Goal: Book appointment/travel/reservation

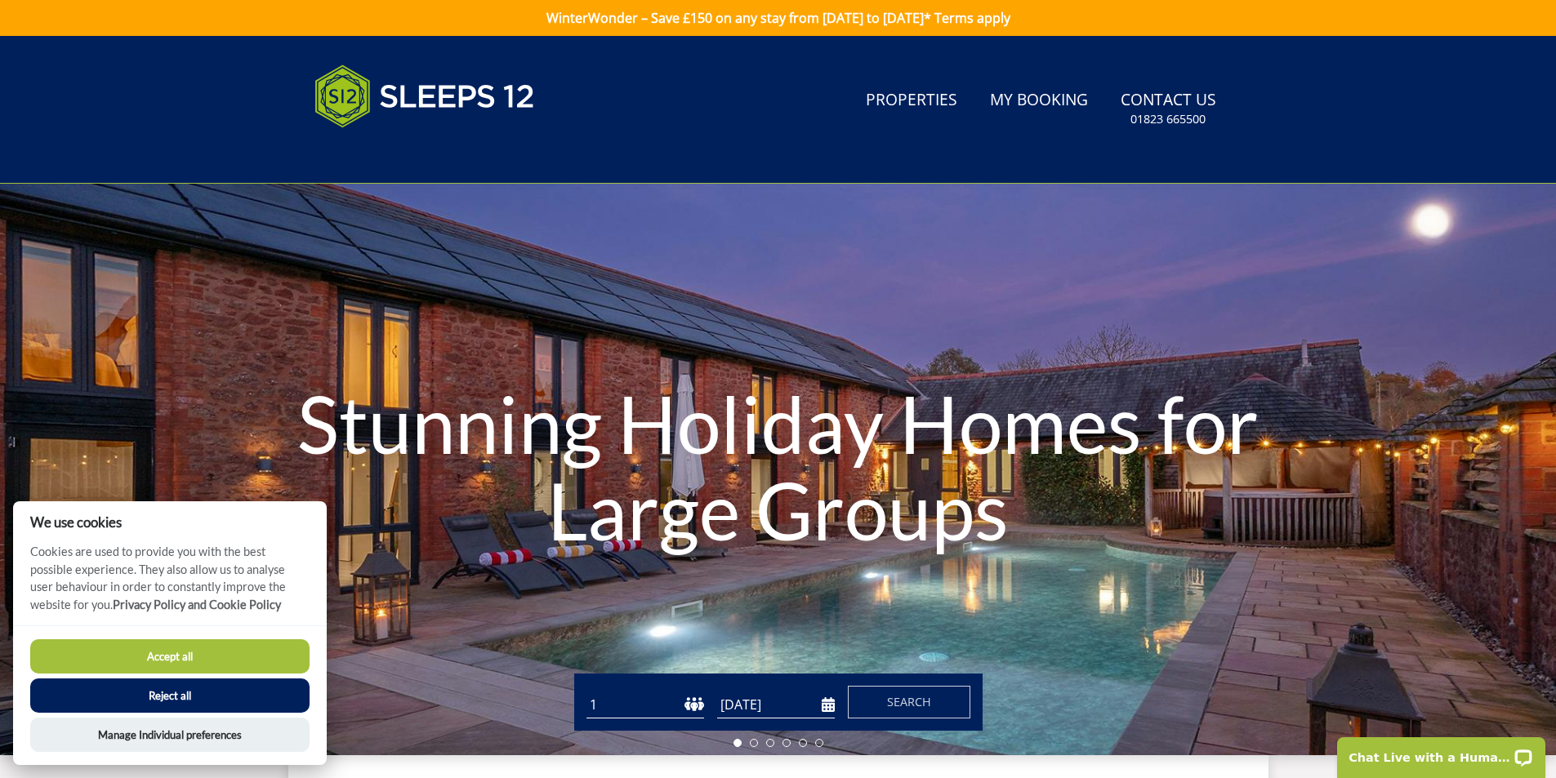
click at [213, 652] on button "Accept all" at bounding box center [169, 657] width 279 height 34
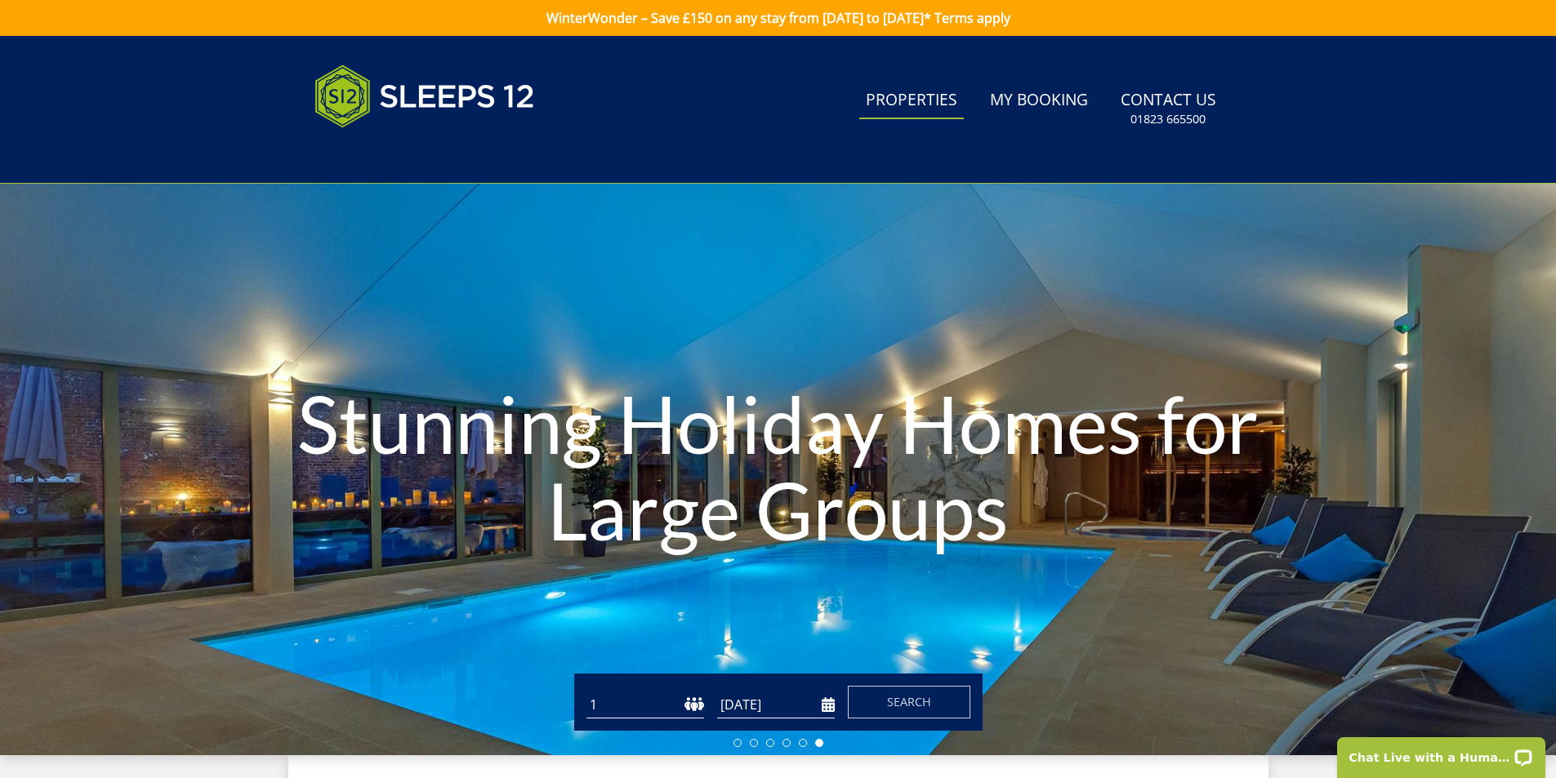
click at [922, 98] on link "Properties" at bounding box center [911, 101] width 105 height 37
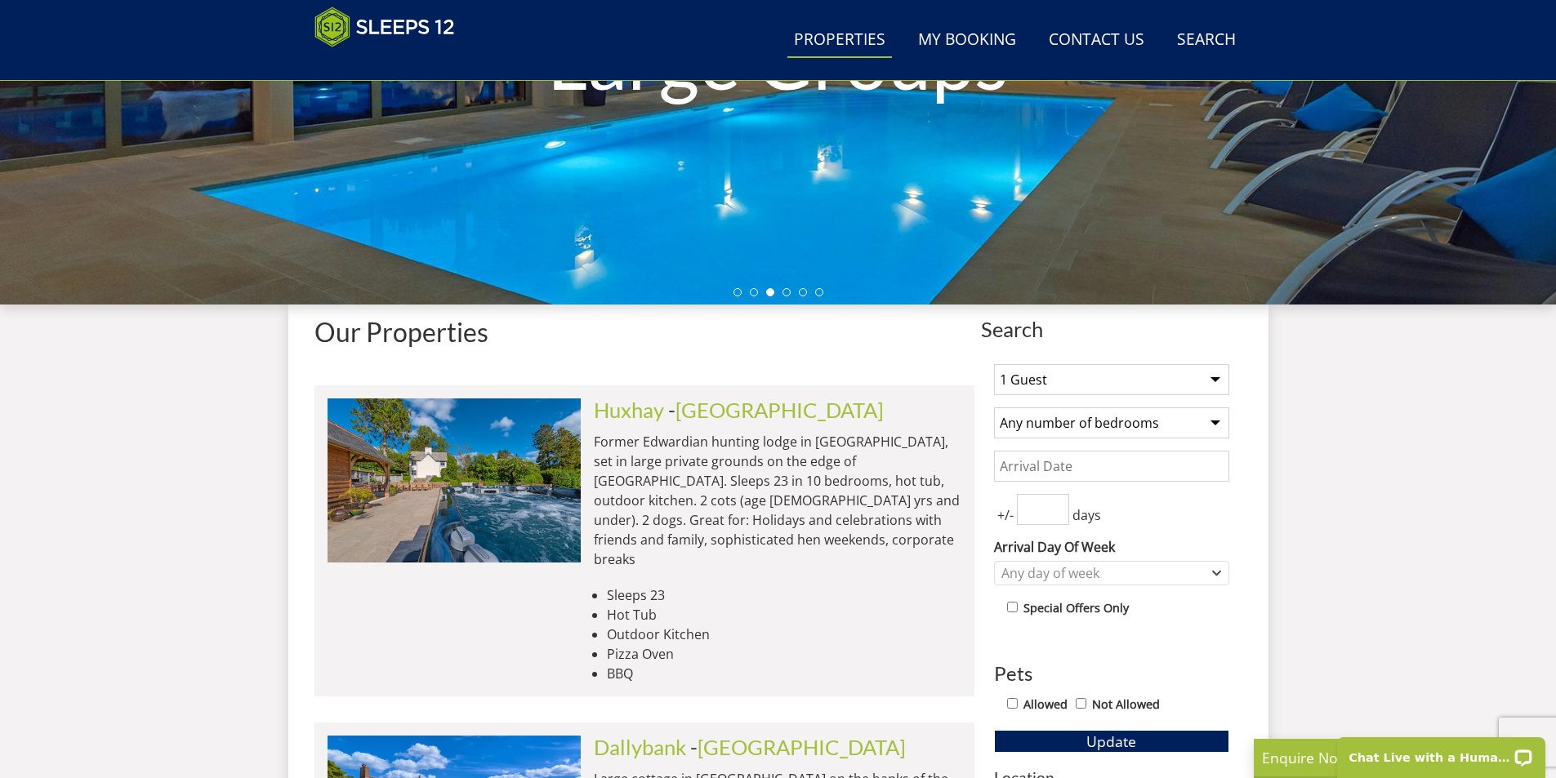
scroll to position [344, 0]
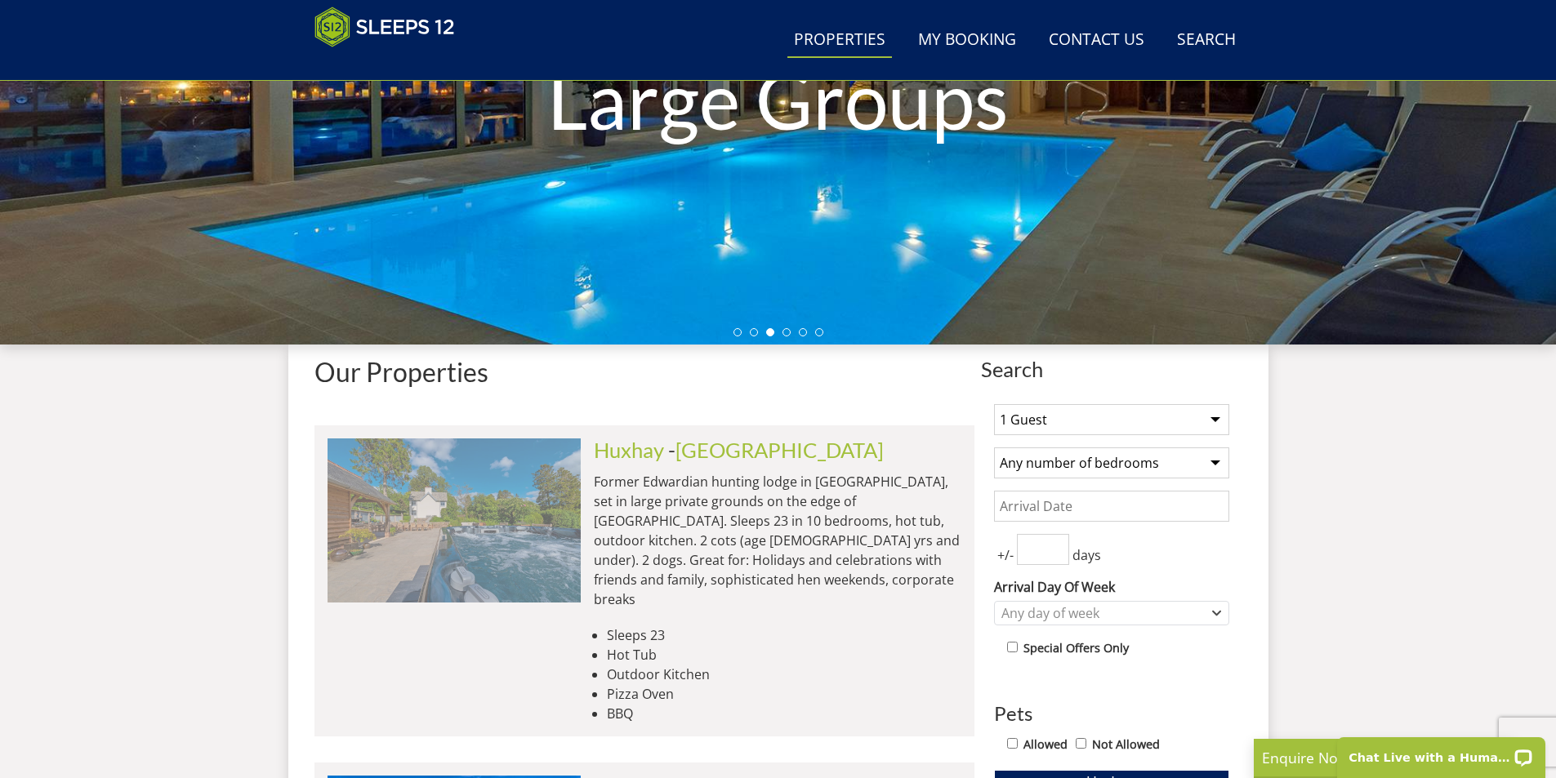
click at [442, 523] on img at bounding box center [453, 520] width 253 height 163
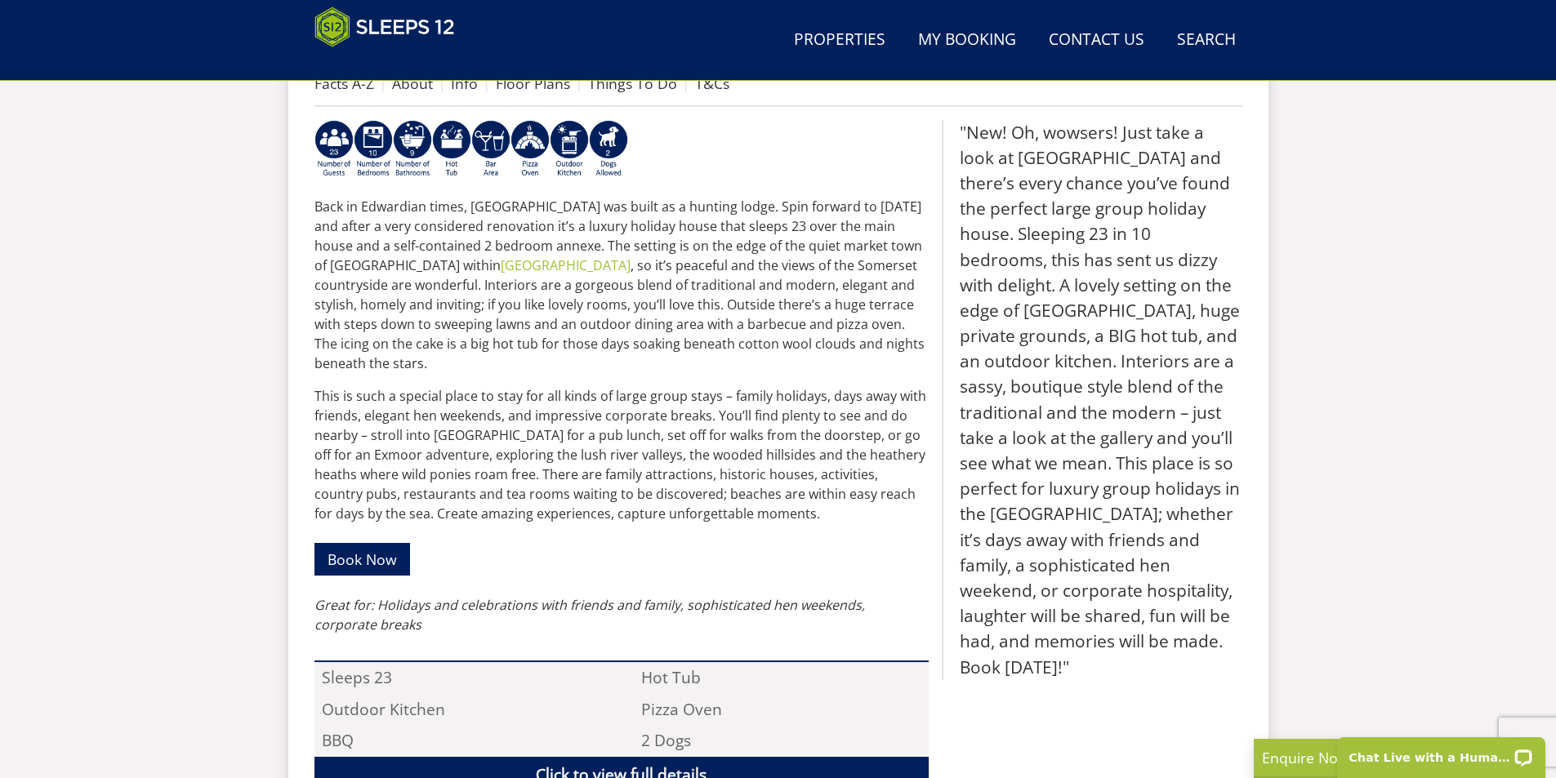
scroll to position [423, 0]
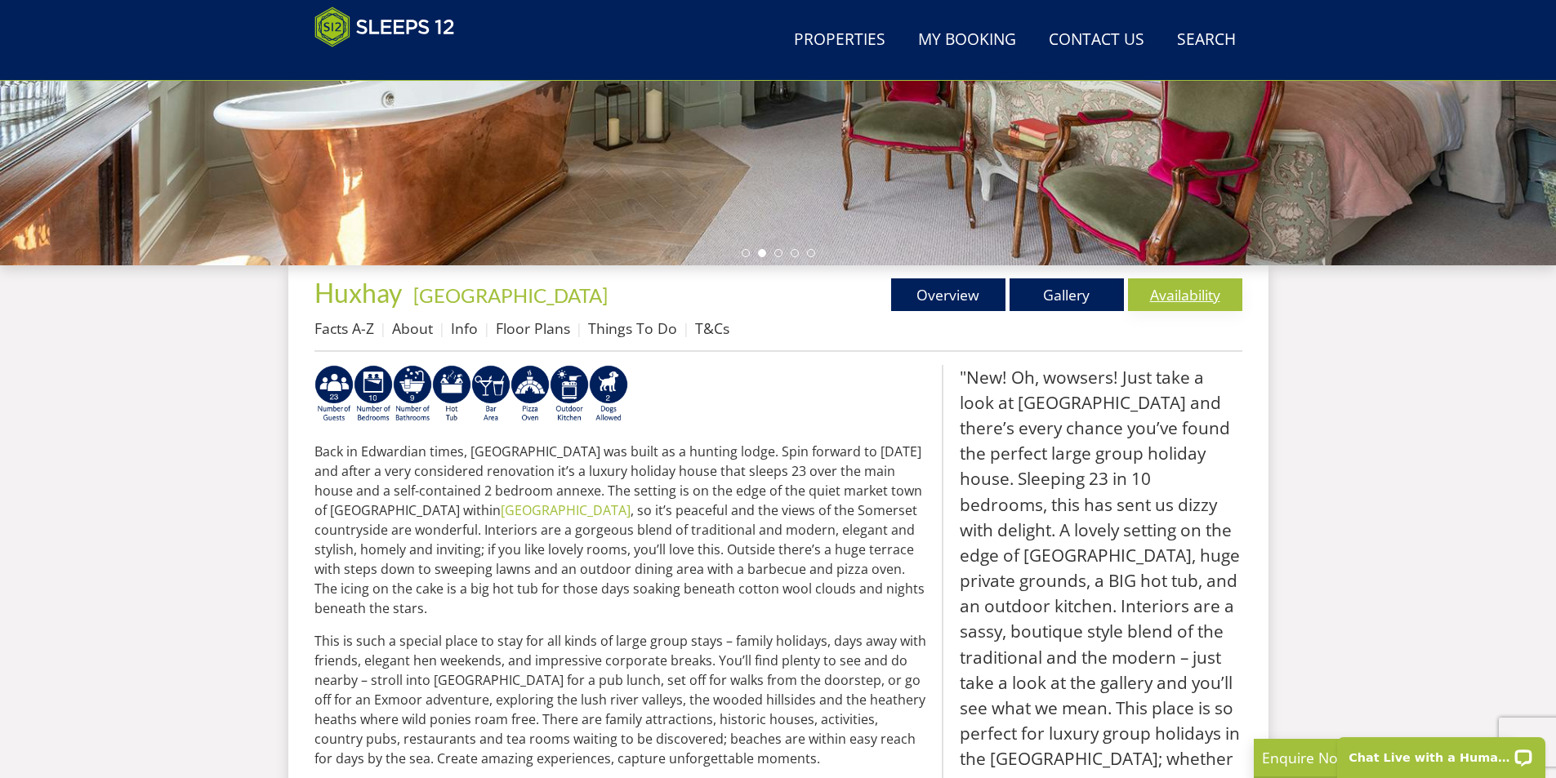
click at [1199, 297] on link "Availability" at bounding box center [1185, 295] width 114 height 33
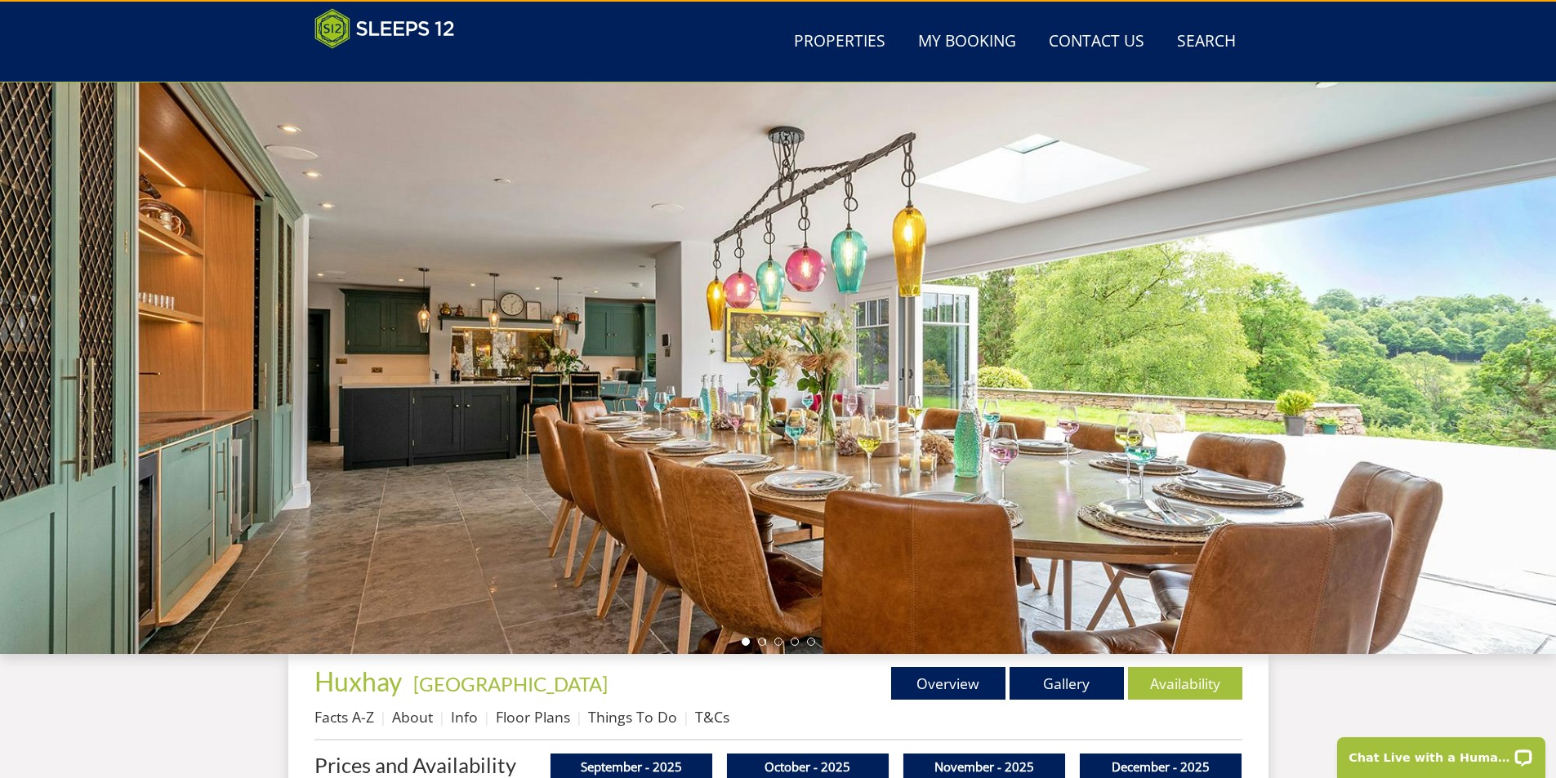
scroll to position [25, 0]
